Goal: Go to known website: Access a specific website the user already knows

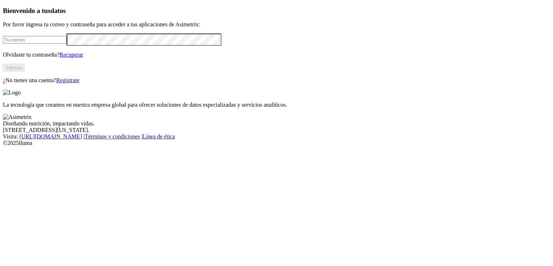
type input "[EMAIL_ADDRESS][DOMAIN_NAME]"
click at [24, 71] on button "Ingresa" at bounding box center [14, 68] width 22 height 8
